Goal: Task Accomplishment & Management: Use online tool/utility

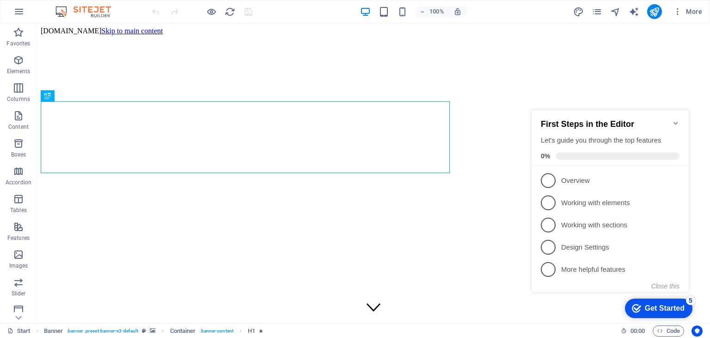
click at [674, 119] on icon "Minimize checklist" at bounding box center [675, 122] width 7 height 7
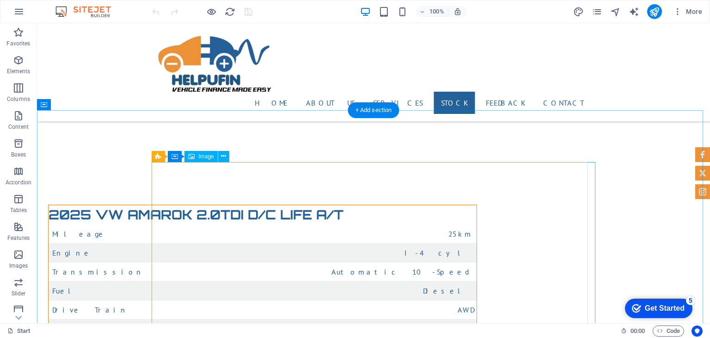
scroll to position [15121, 0]
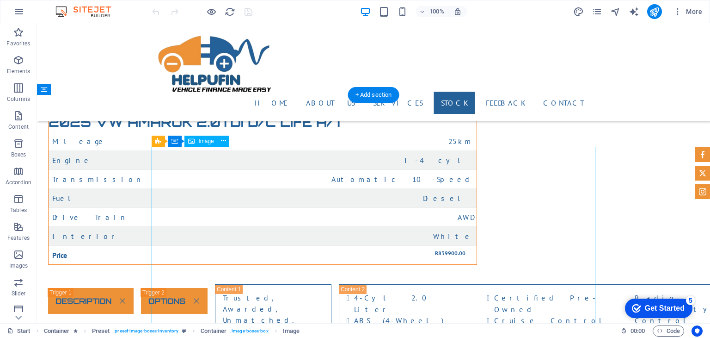
scroll to position [15075, 0]
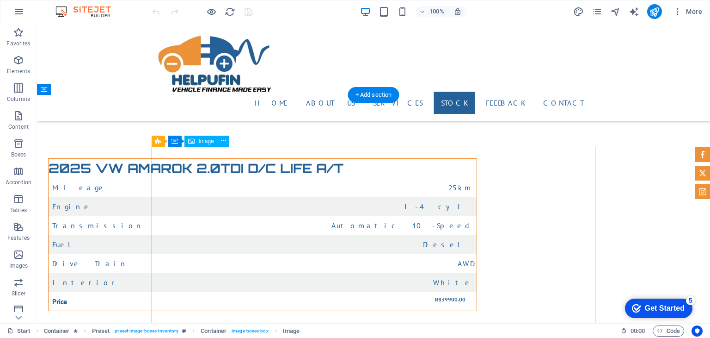
select select "%"
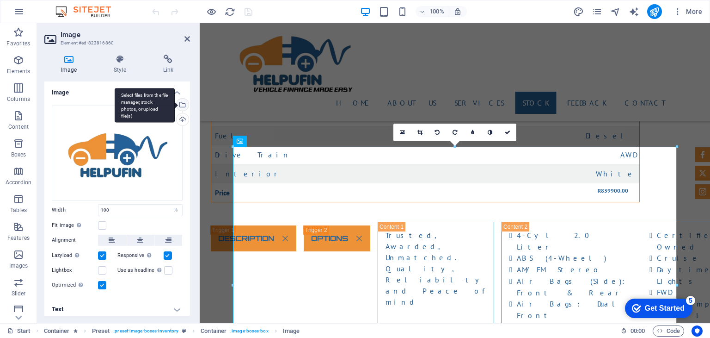
click at [175, 102] on div "Select files from the file manager, stock photos, or upload file(s)" at bounding box center [145, 105] width 60 height 35
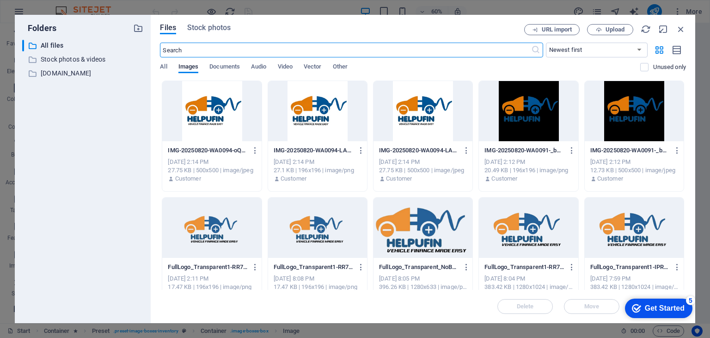
scroll to position [15189, 0]
click at [609, 25] on button "Upload" at bounding box center [610, 29] width 46 height 11
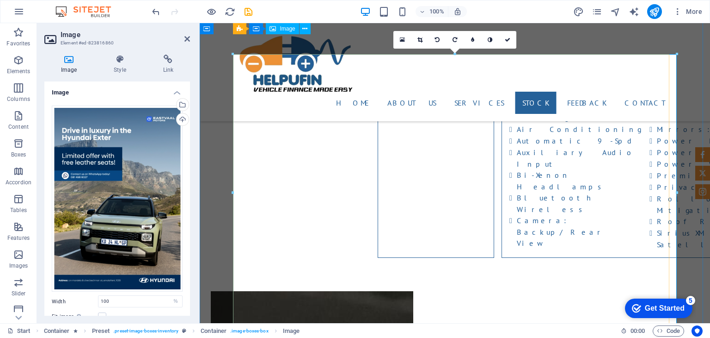
scroll to position [15167, 0]
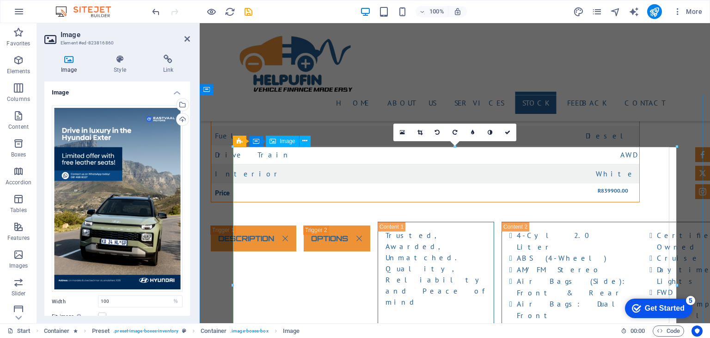
scroll to position [15121, 0]
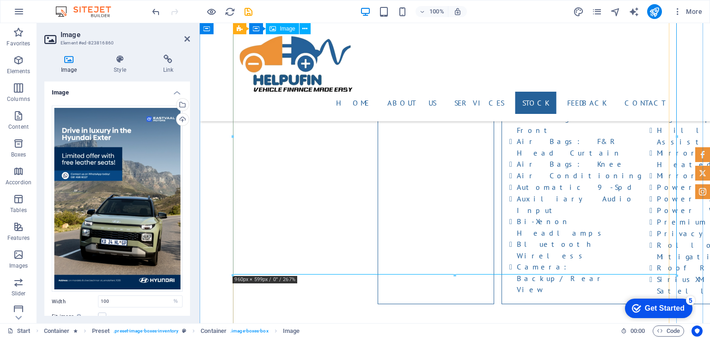
scroll to position [15213, 0]
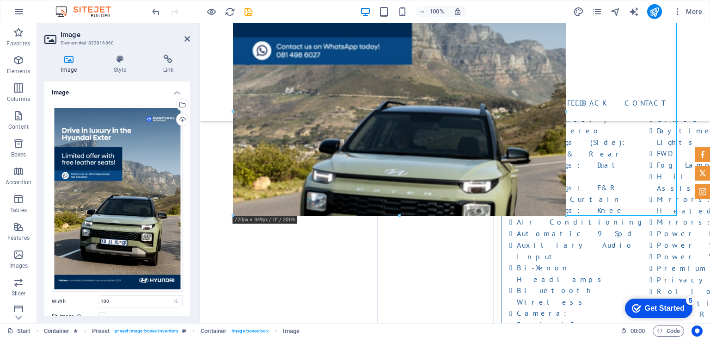
drag, startPoint x: 678, startPoint y: 147, endPoint x: 669, endPoint y: 144, distance: 9.5
type input "720"
select select "px"
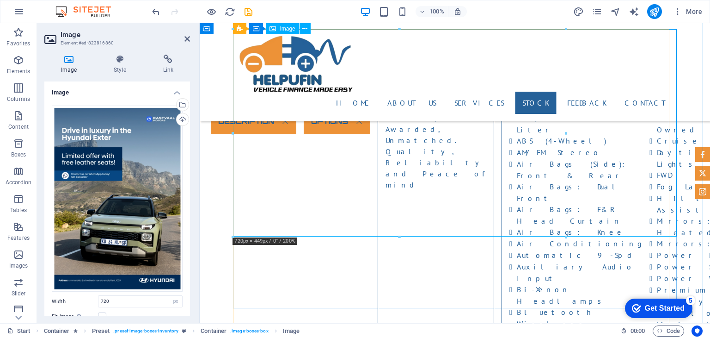
scroll to position [15075, 0]
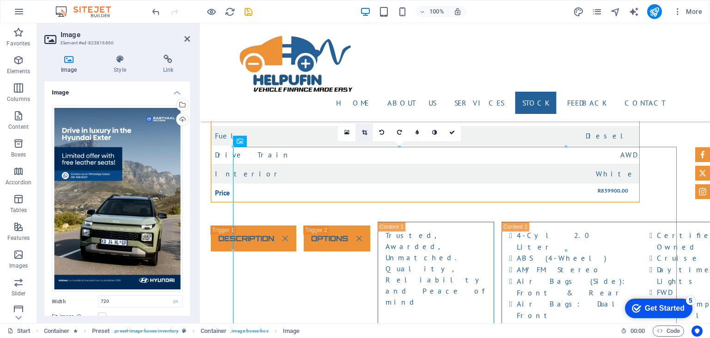
click at [363, 132] on icon at bounding box center [364, 132] width 5 height 6
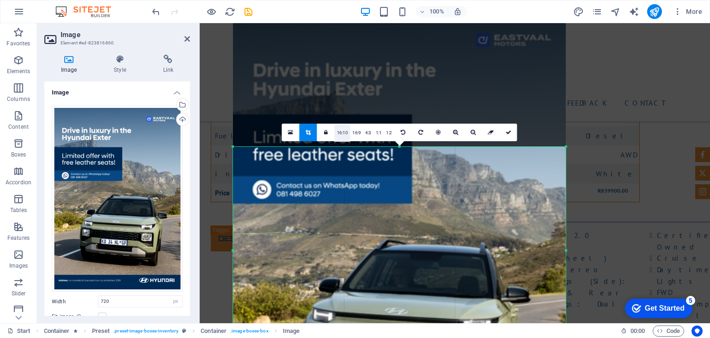
click at [342, 132] on link "16:10" at bounding box center [343, 133] width 16 height 18
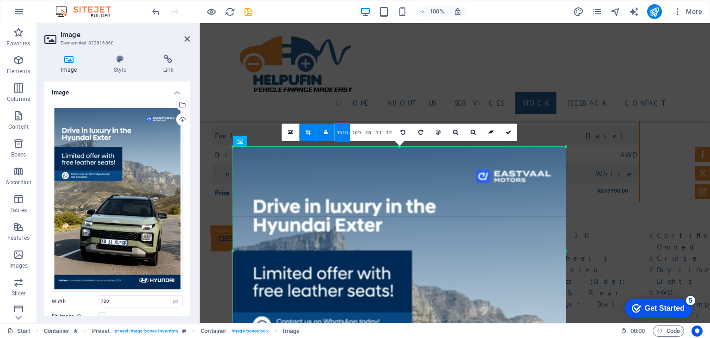
drag, startPoint x: 364, startPoint y: 207, endPoint x: 366, endPoint y: 342, distance: 135.0
click at [366, 337] on html "HELPUFIN Start Favorites Elements Columns Content Boxes Accordion Tables Featur…" at bounding box center [355, 169] width 710 height 338
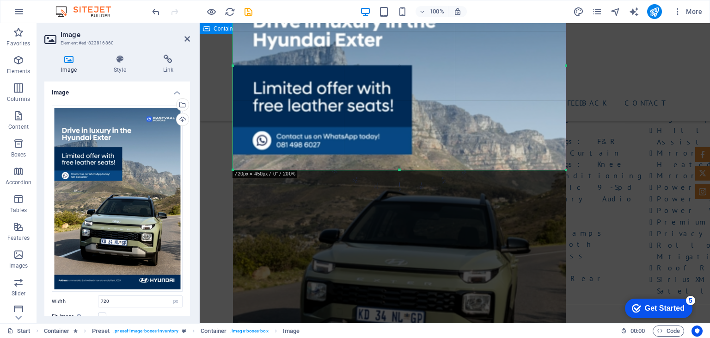
scroll to position [15306, 0]
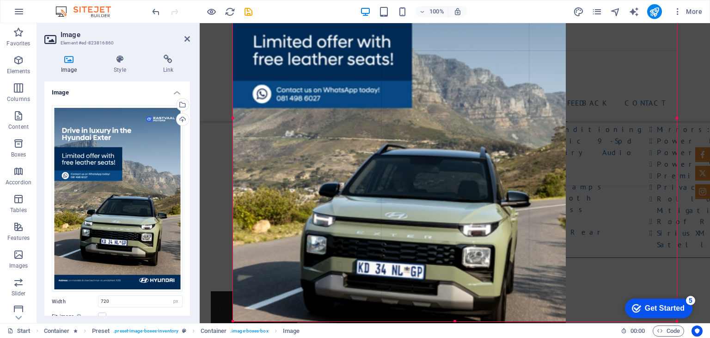
drag, startPoint x: 401, startPoint y: 123, endPoint x: 382, endPoint y: 320, distance: 198.4
click at [382, 320] on div at bounding box center [455, 321] width 444 height 3
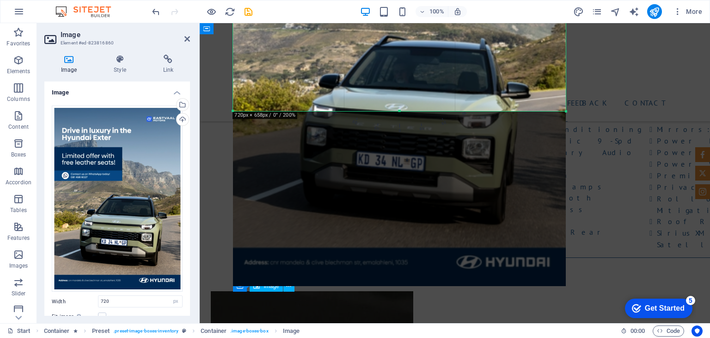
scroll to position [15445, 0]
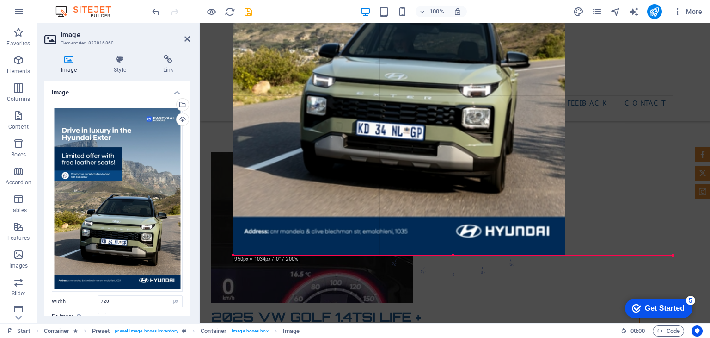
drag, startPoint x: 399, startPoint y: 79, endPoint x: 384, endPoint y: 252, distance: 173.6
click at [384, 252] on div "180 170 160 150 140 130 120 110 100 90 80 70 60 50 40 30 20 10 0 -10 -20 -30 -4…" at bounding box center [452, 16] width 439 height 478
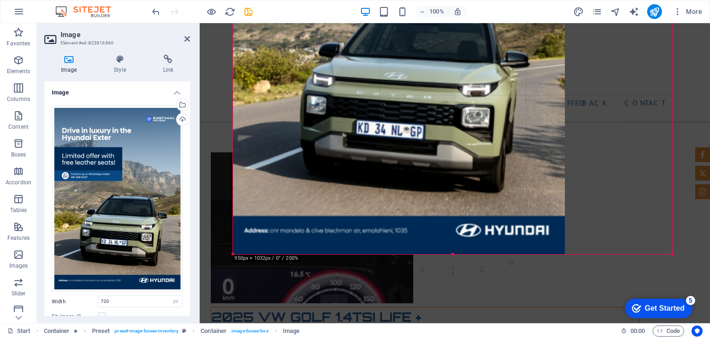
drag, startPoint x: 400, startPoint y: 139, endPoint x: 395, endPoint y: 254, distance: 115.3
click at [395, 254] on div at bounding box center [452, 253] width 439 height 3
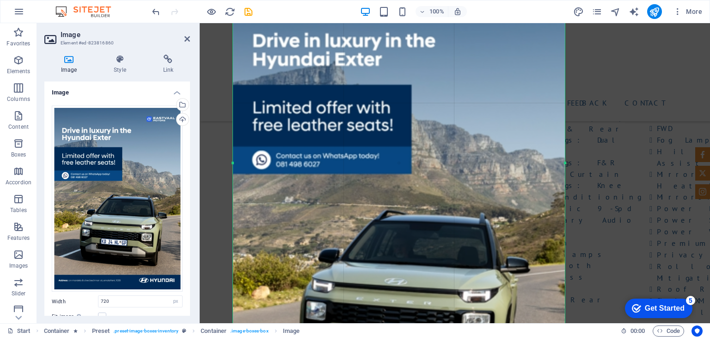
scroll to position [15213, 0]
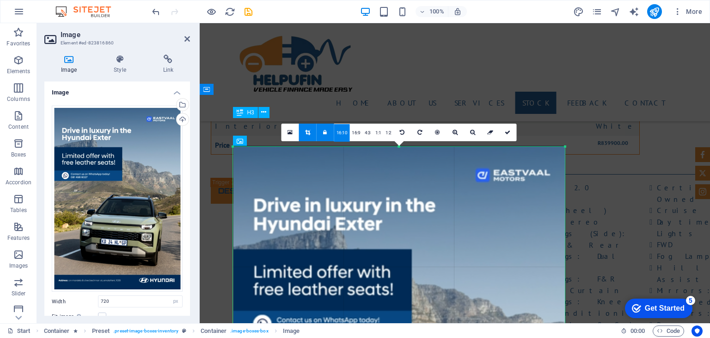
scroll to position [15075, 0]
click at [369, 134] on link "4:3" at bounding box center [368, 133] width 11 height 18
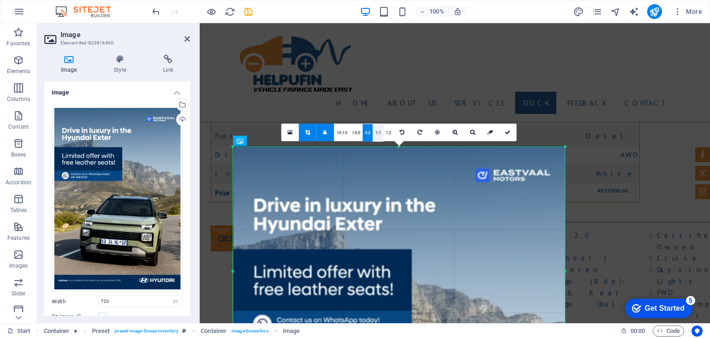
click at [375, 131] on link "1:1" at bounding box center [378, 133] width 11 height 18
click at [388, 134] on link "1:2" at bounding box center [388, 133] width 11 height 18
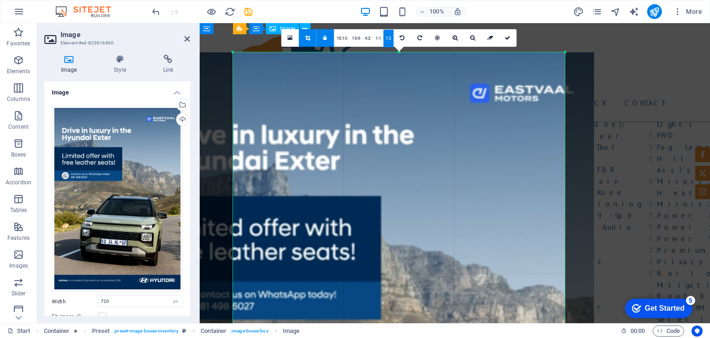
scroll to position [15167, 0]
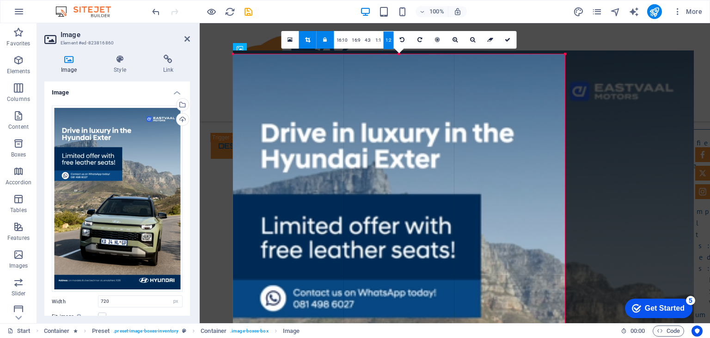
drag, startPoint x: 399, startPoint y: 124, endPoint x: 507, endPoint y: 121, distance: 108.3
